Goal: Information Seeking & Learning: Learn about a topic

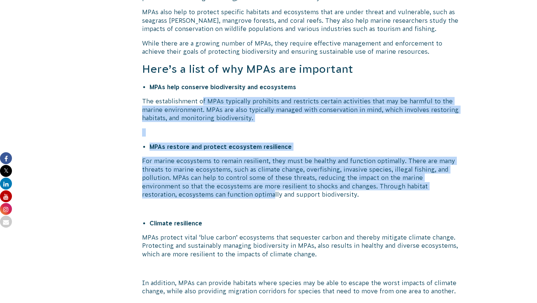
drag, startPoint x: 202, startPoint y: 97, endPoint x: 200, endPoint y: 192, distance: 94.7
click at [200, 192] on p "For marine ecosystems to remain resilient, they must be healthy and function op…" at bounding box center [302, 178] width 320 height 42
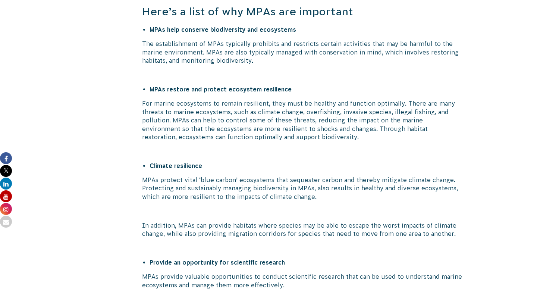
scroll to position [715, 0]
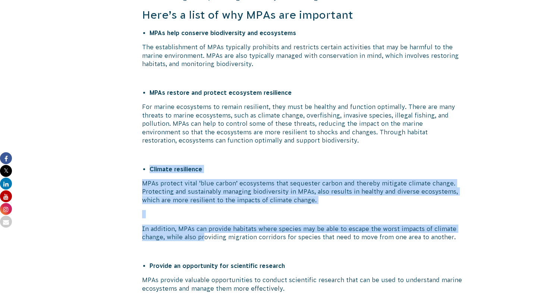
drag, startPoint x: 204, startPoint y: 241, endPoint x: 204, endPoint y: 156, distance: 85.0
click at [204, 156] on p at bounding box center [302, 154] width 320 height 8
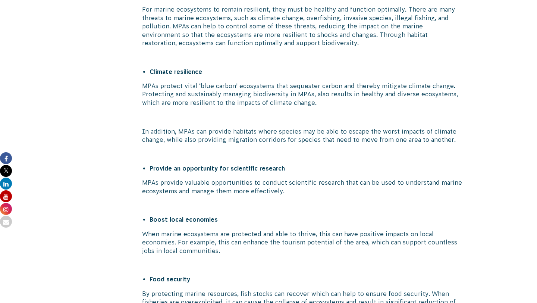
scroll to position [901, 0]
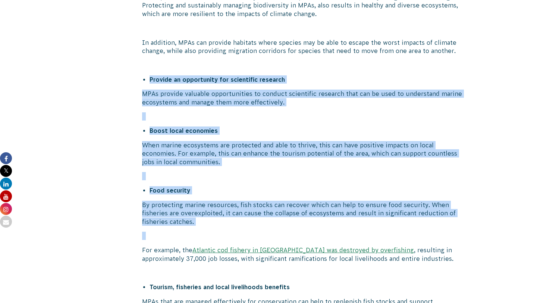
drag, startPoint x: 207, startPoint y: 74, endPoint x: 210, endPoint y: 240, distance: 165.9
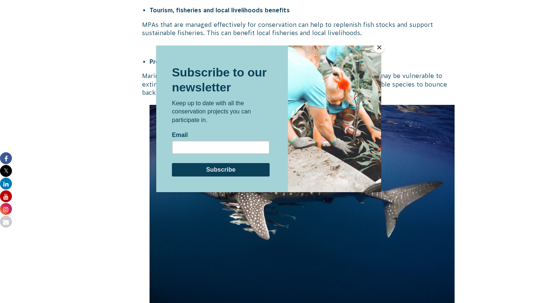
scroll to position [1266, 0]
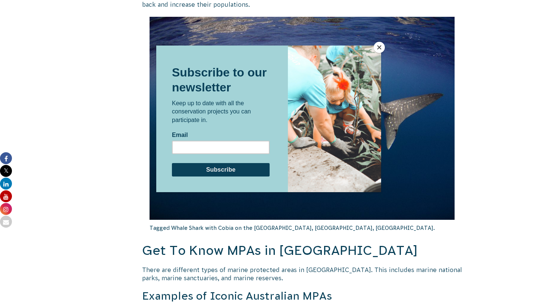
click at [378, 48] on button "Close" at bounding box center [379, 47] width 11 height 11
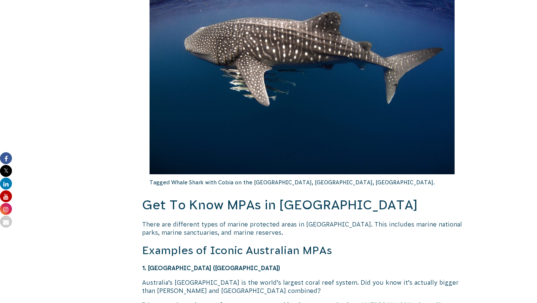
scroll to position [1373, 0]
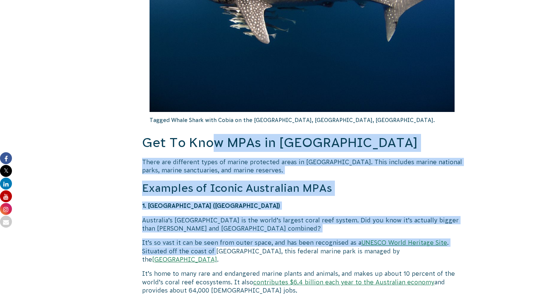
drag, startPoint x: 216, startPoint y: 149, endPoint x: 218, endPoint y: 254, distance: 105.5
click at [218, 254] on p "It’s so vast it can be seen from outer space, and has been recognised as a UNES…" at bounding box center [302, 250] width 320 height 25
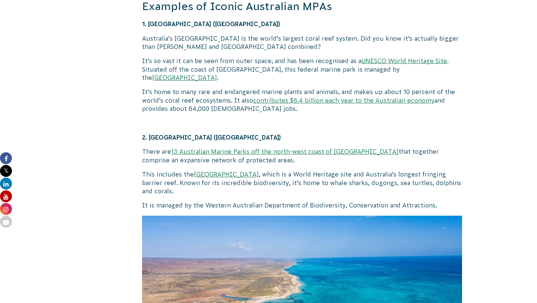
scroll to position [1556, 0]
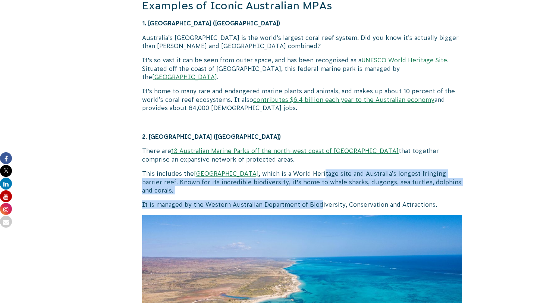
drag, startPoint x: 321, startPoint y: 173, endPoint x: 321, endPoint y: 208, distance: 35.0
click at [321, 208] on p "It is managed by the Western Australian Department of Biodiversity, Conservatio…" at bounding box center [302, 204] width 320 height 8
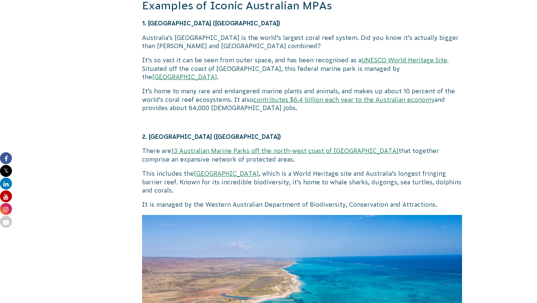
drag, startPoint x: 325, startPoint y: 178, endPoint x: 325, endPoint y: 200, distance: 22.4
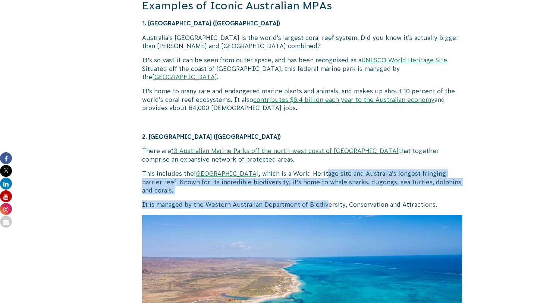
drag, startPoint x: 325, startPoint y: 205, endPoint x: 324, endPoint y: 174, distance: 30.9
click at [324, 174] on p "This includes the [GEOGRAPHIC_DATA] , which is a World Heritage site and Austra…" at bounding box center [302, 181] width 320 height 25
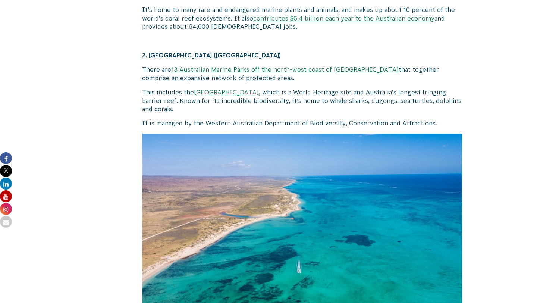
scroll to position [1621, 0]
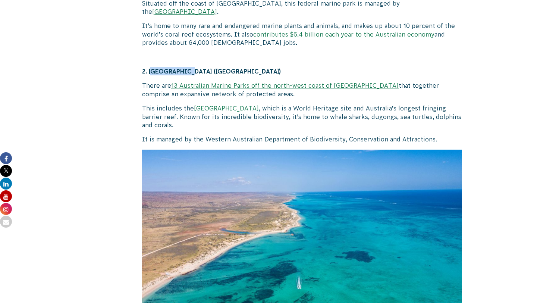
drag, startPoint x: 152, startPoint y: 71, endPoint x: 188, endPoint y: 70, distance: 35.8
click at [188, 70] on strong "2. [GEOGRAPHIC_DATA] ([GEOGRAPHIC_DATA])" at bounding box center [211, 71] width 139 height 7
drag, startPoint x: 150, startPoint y: 72, endPoint x: 212, endPoint y: 71, distance: 61.5
click at [212, 71] on strong "2. [GEOGRAPHIC_DATA] ([GEOGRAPHIC_DATA])" at bounding box center [211, 71] width 139 height 7
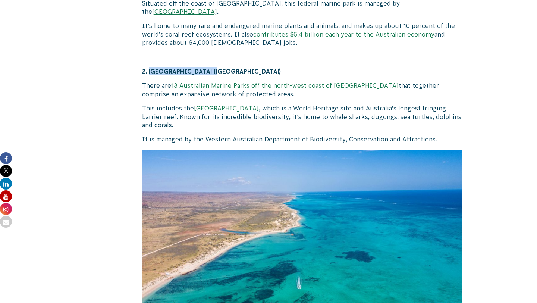
copy strong "[GEOGRAPHIC_DATA]"
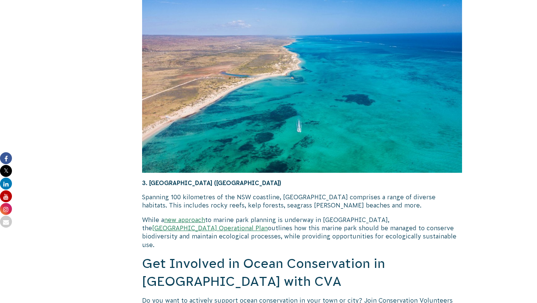
scroll to position [1778, 0]
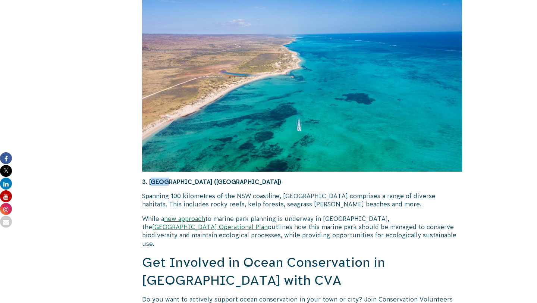
drag, startPoint x: 152, startPoint y: 182, endPoint x: 164, endPoint y: 182, distance: 11.9
click at [164, 182] on strong "3. [GEOGRAPHIC_DATA] ([GEOGRAPHIC_DATA])" at bounding box center [211, 181] width 139 height 7
drag, startPoint x: 149, startPoint y: 180, endPoint x: 216, endPoint y: 181, distance: 66.4
click at [216, 181] on strong "3. [GEOGRAPHIC_DATA] ([GEOGRAPHIC_DATA])" at bounding box center [211, 181] width 139 height 7
copy strong "[GEOGRAPHIC_DATA]"
